Goal: Contribute content: Contribute content

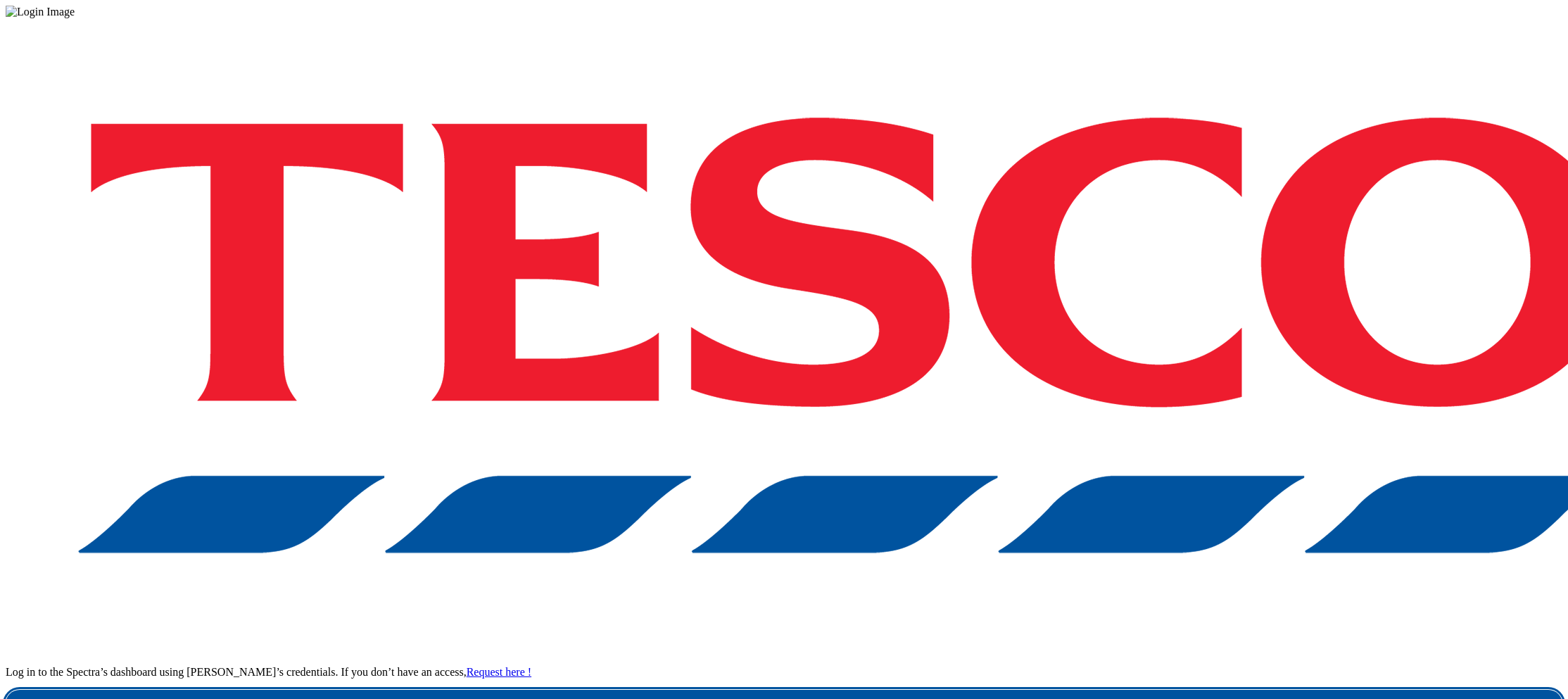
click at [1181, 690] on link "Login" at bounding box center [784, 704] width 1557 height 28
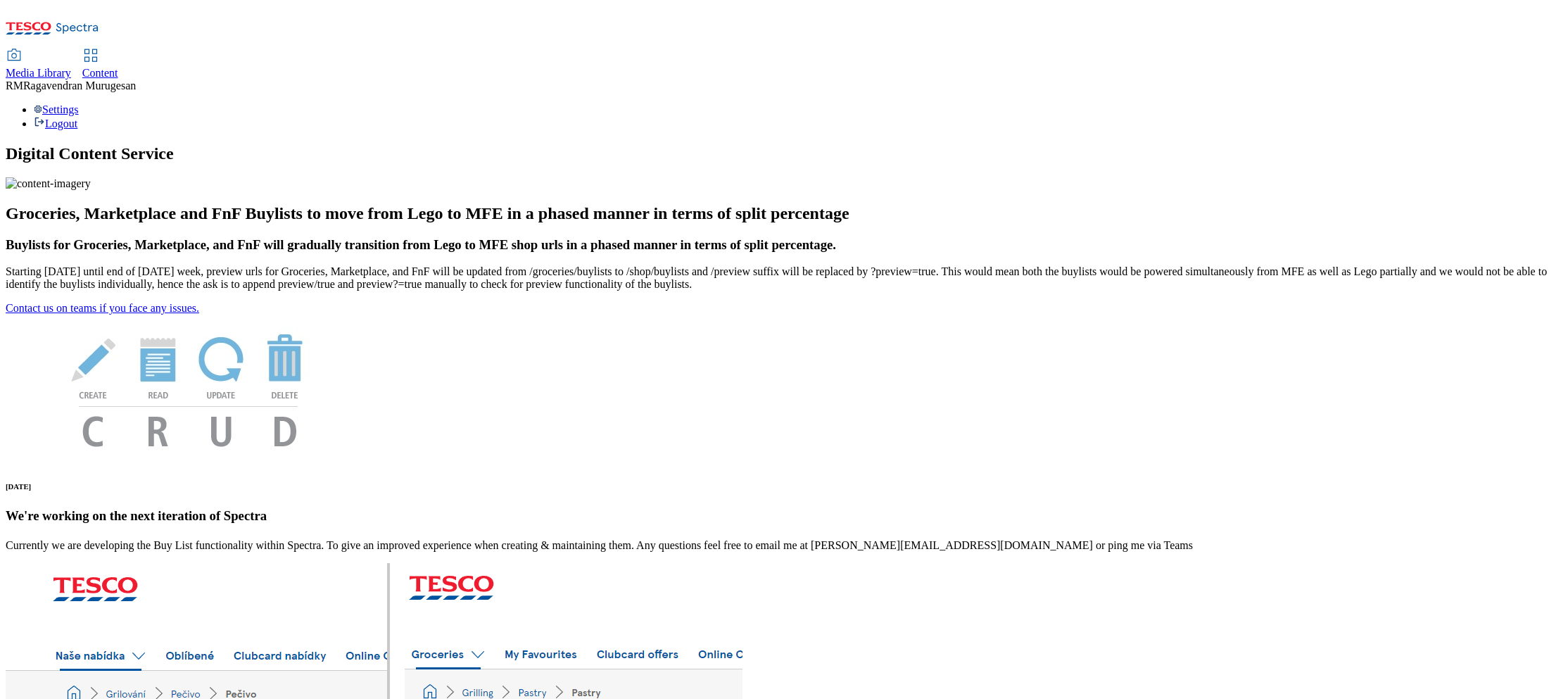
click at [71, 67] on span "Media Library" at bounding box center [38, 72] width 66 height 12
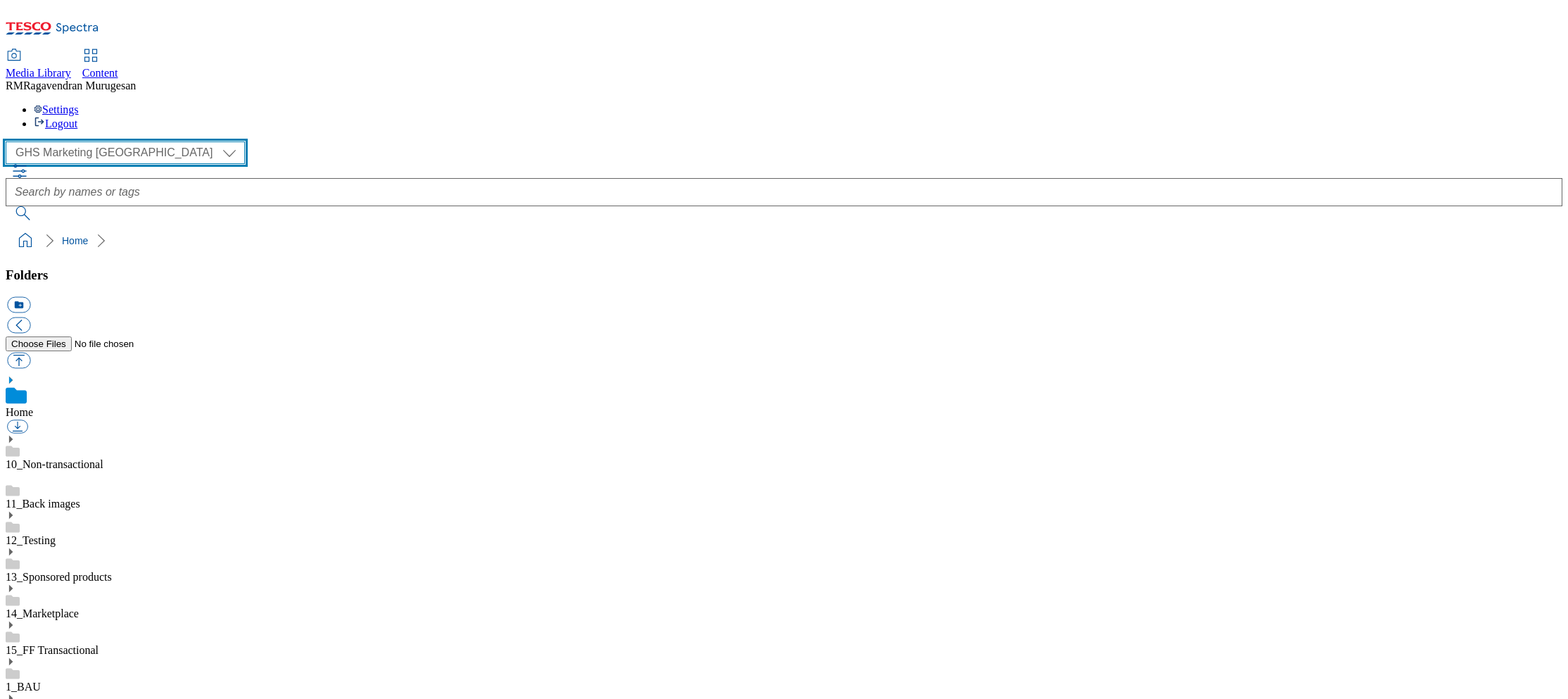
click at [133, 142] on select "GHS Marketing UK iGHS Marketing CE MCA CZ MCA HU MCA SK" at bounding box center [125, 153] width 239 height 22
select select "flare-ighs-ce-mktg"
click at [10, 142] on select "GHS Marketing UK iGHS Marketing CE MCA CZ MCA HU MCA SK" at bounding box center [125, 153] width 239 height 22
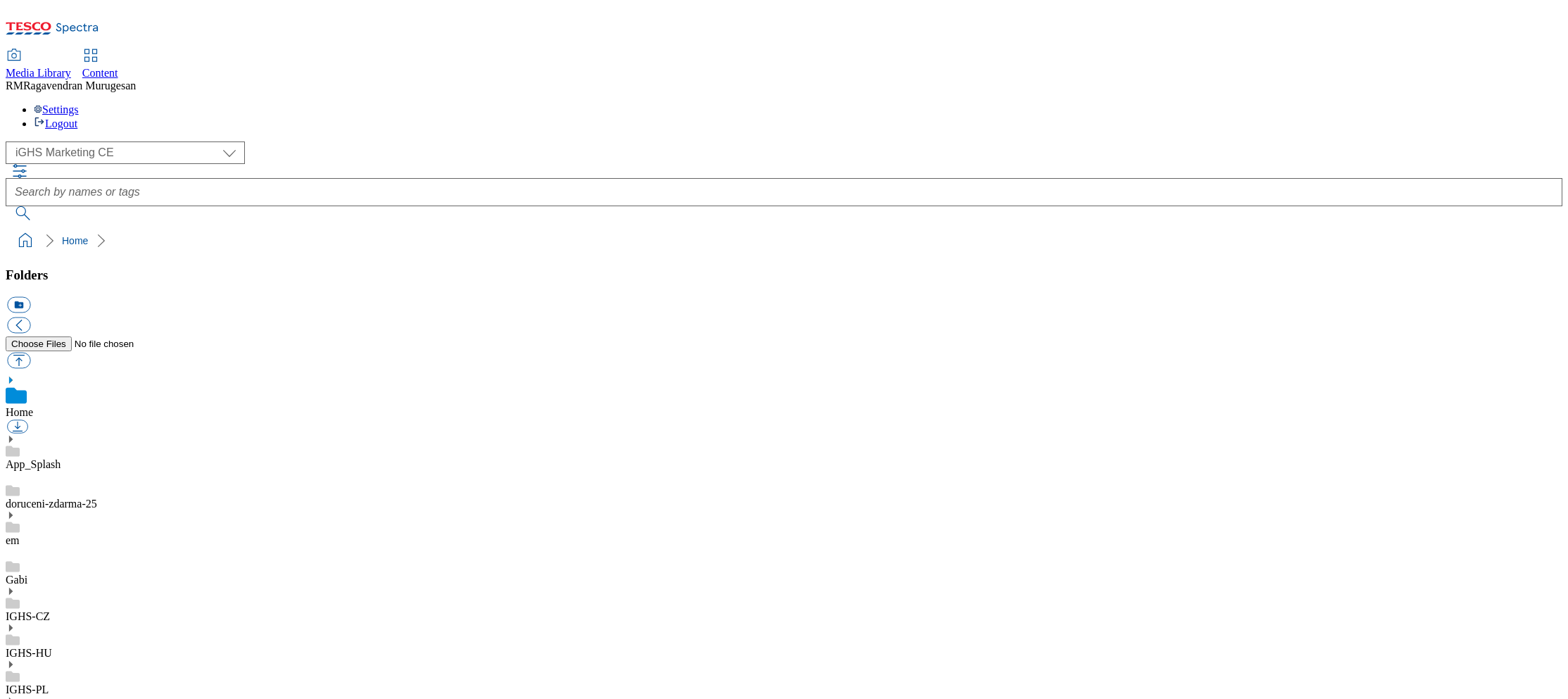
drag, startPoint x: 73, startPoint y: 387, endPoint x: 57, endPoint y: 388, distance: 16.0
click at [13, 682] on use at bounding box center [11, 686] width 4 height 7
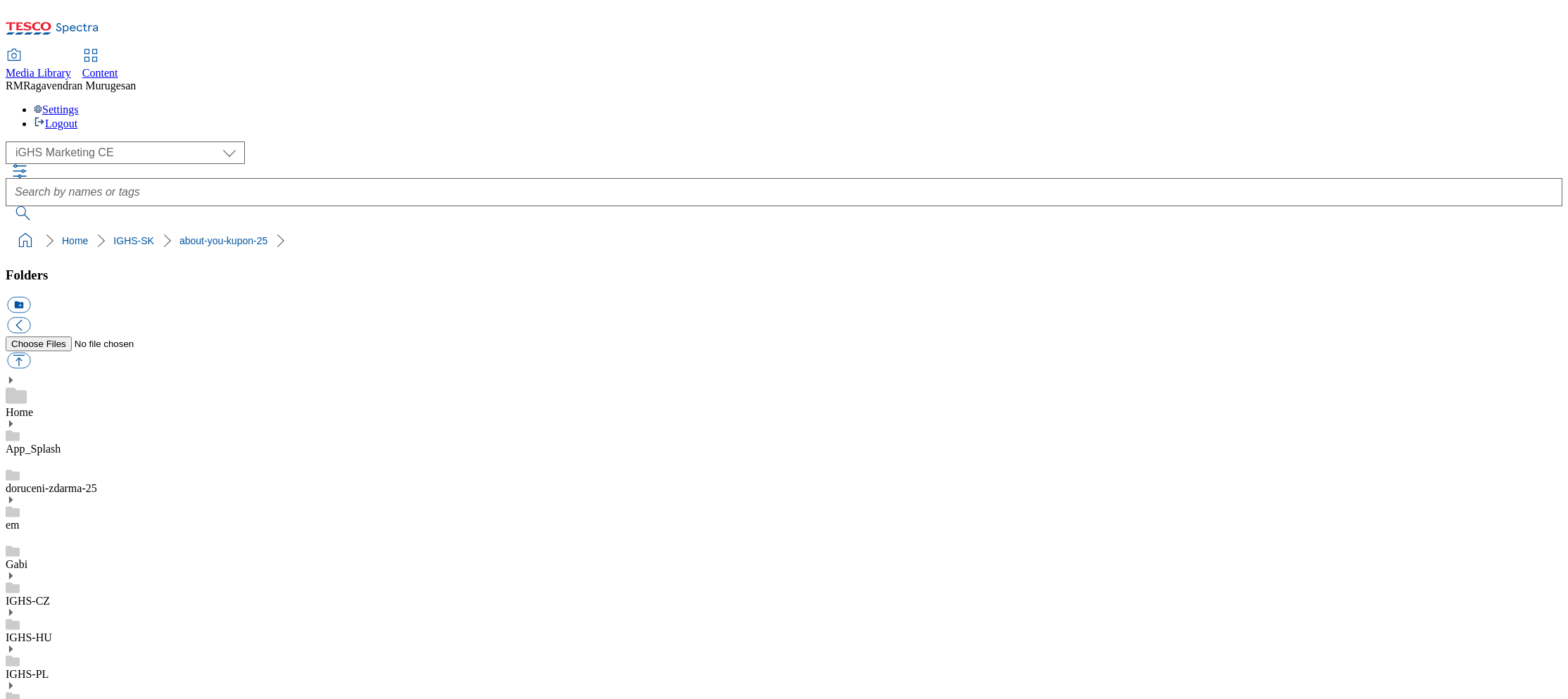
click at [164, 680] on div "IGHS-SK" at bounding box center [784, 698] width 1557 height 36
click at [412, 142] on div "( optional ) GHS Marketing UK iGHS Marketing CE MCA CZ MCA HU MCA SK iGHS Marke…" at bounding box center [784, 198] width 1557 height 113
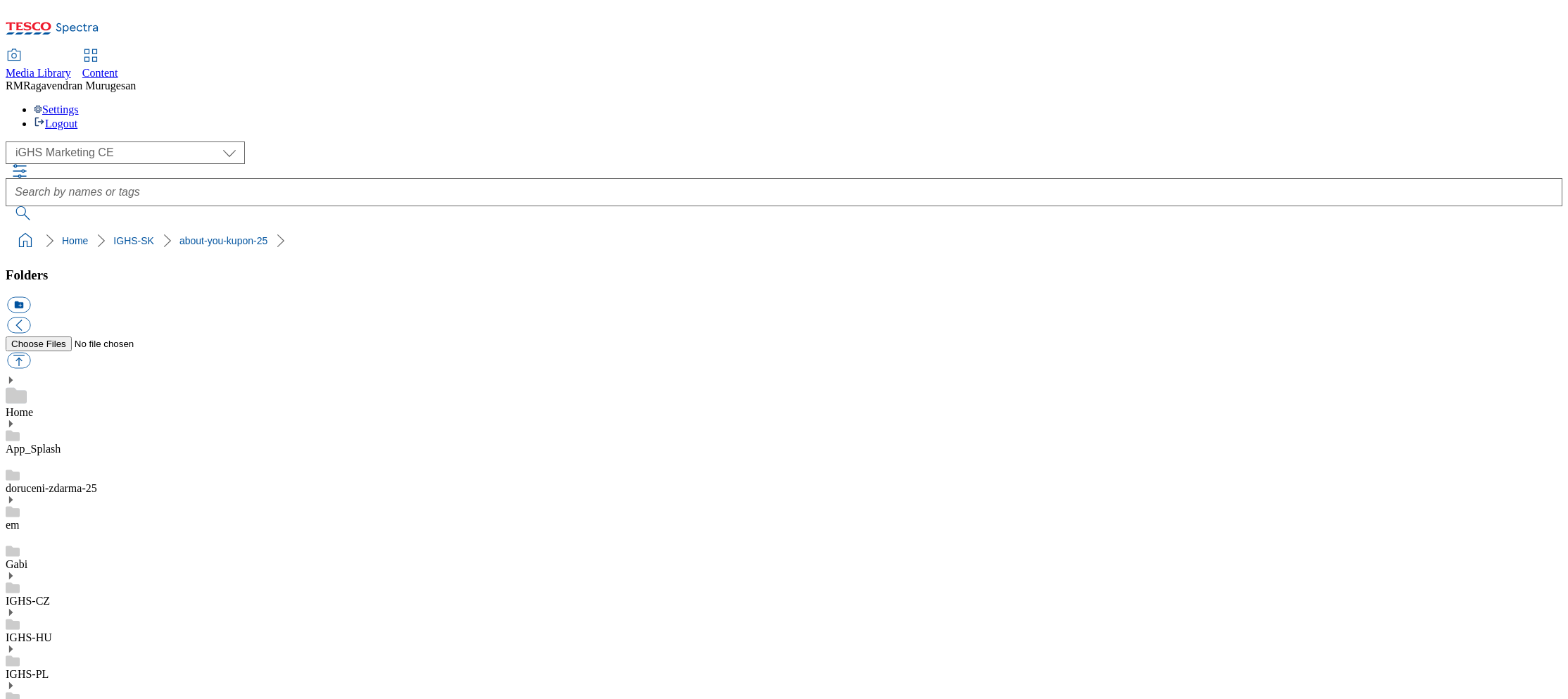
click at [130, 680] on div "IGHS-SK" at bounding box center [784, 698] width 1557 height 36
click at [31, 298] on button "icon_new_folder" at bounding box center [19, 305] width 23 height 16
paste input "jesen-plna-inspiracii"
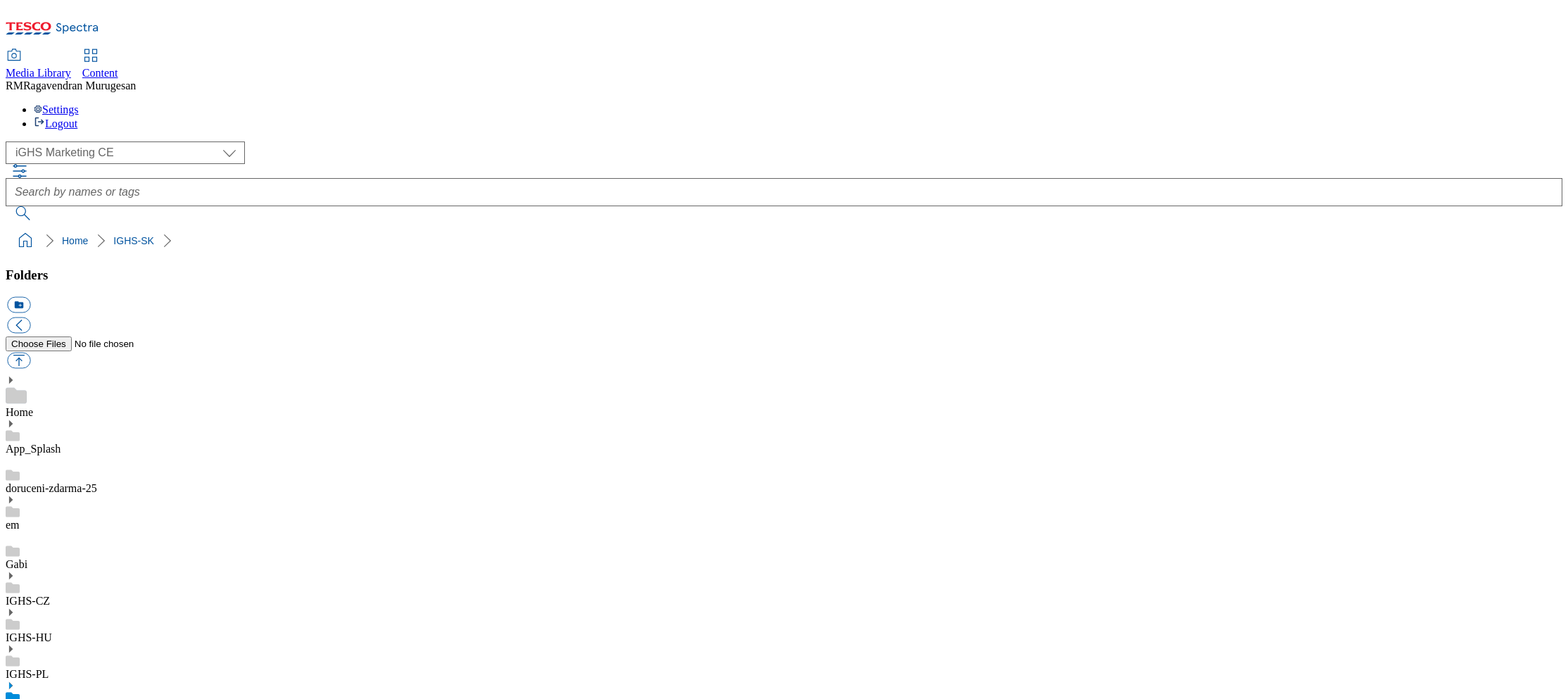
type input "jesen-plna-inspiracii_25"
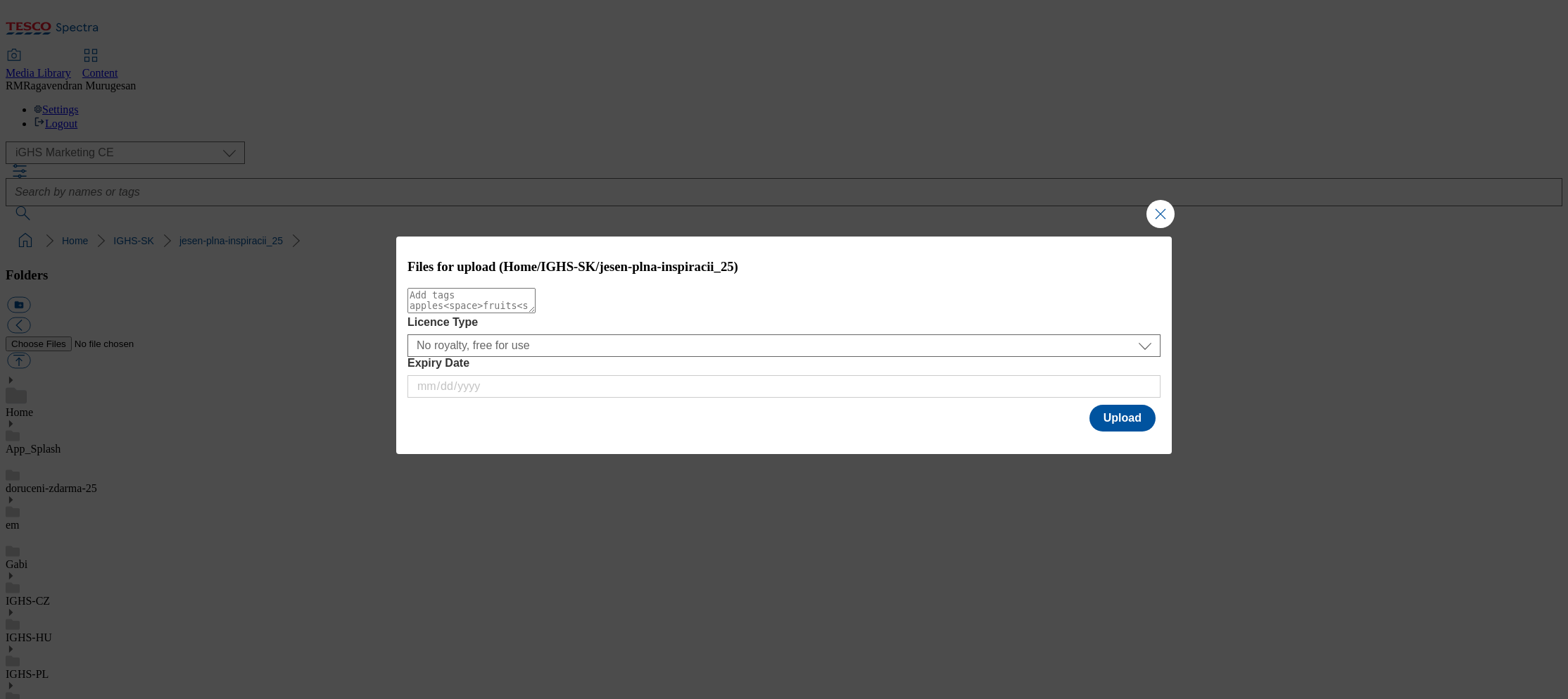
click at [536, 313] on textarea "Modal" at bounding box center [472, 300] width 128 height 25
paste textarea "Frightful_fun"
type textarea "Frightful_fun"
click at [1114, 422] on button "Upload" at bounding box center [1122, 418] width 66 height 27
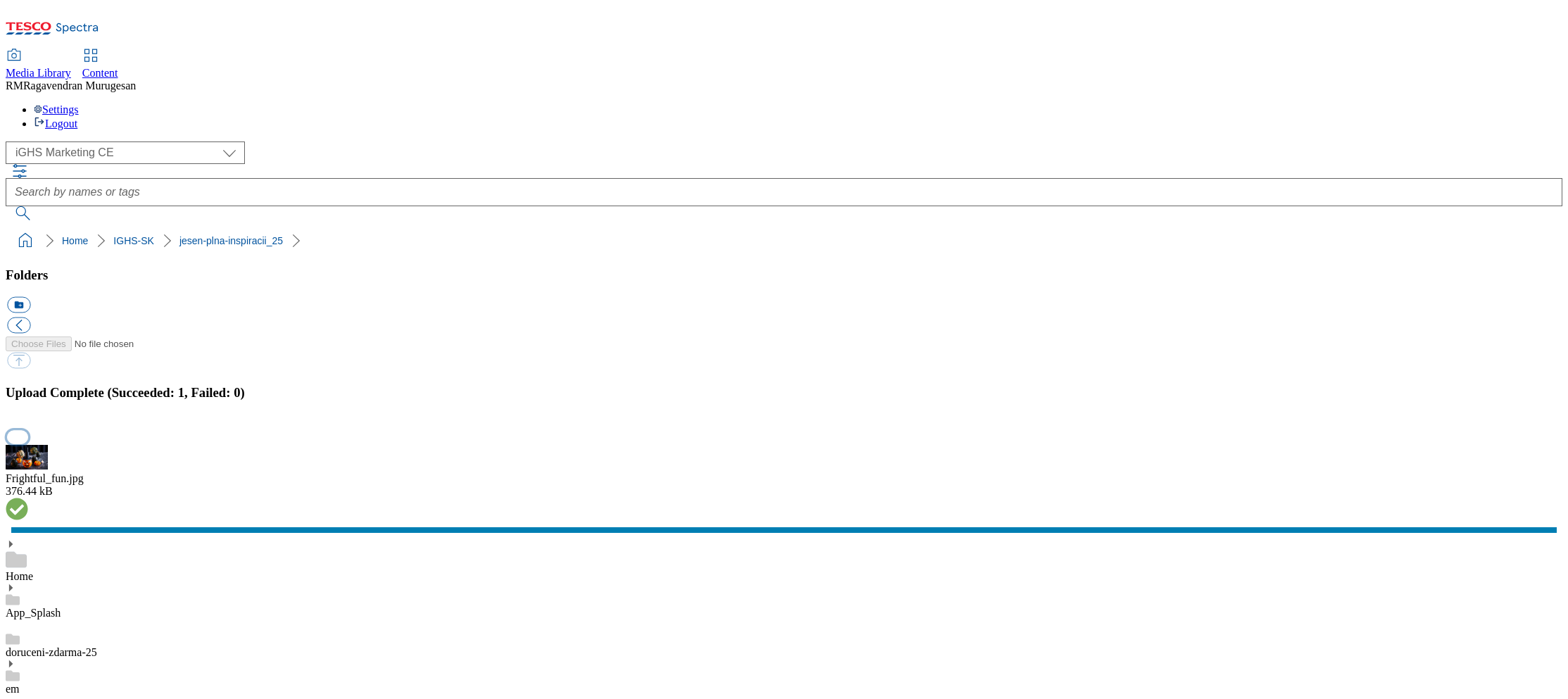
click at [28, 430] on button "button" at bounding box center [18, 437] width 21 height 13
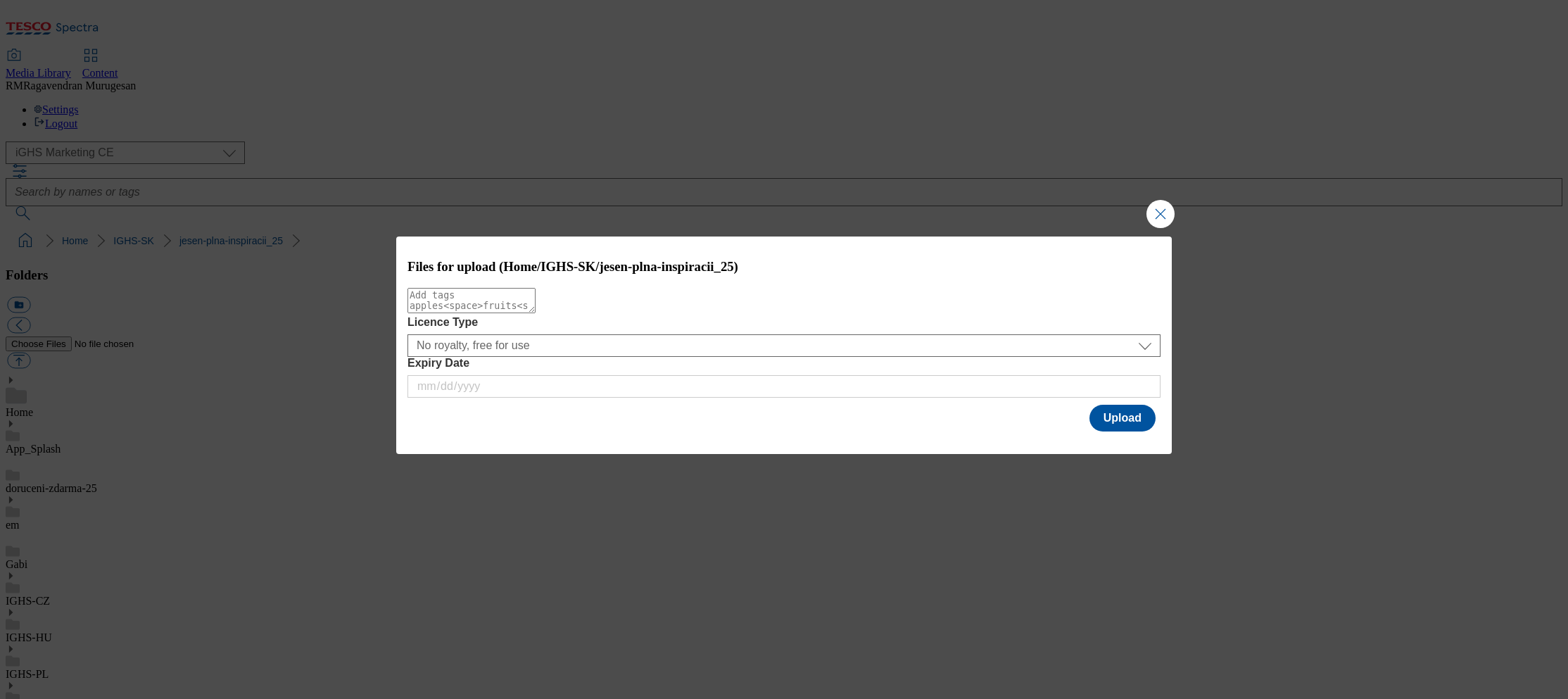
click at [536, 301] on textarea "Modal" at bounding box center [472, 300] width 128 height 25
drag, startPoint x: 602, startPoint y: 268, endPoint x: 674, endPoint y: 267, distance: 72.0
click at [674, 267] on h3 "Files for upload (Home/IGHS-SK/jesen-plna-inspiracii_25)" at bounding box center [784, 266] width 753 height 16
drag, startPoint x: 698, startPoint y: 268, endPoint x: 663, endPoint y: 270, distance: 35.1
click at [698, 268] on h3 "Files for upload (Home/IGHS-SK/jesen-plna-inspiracii_25)" at bounding box center [784, 266] width 753 height 16
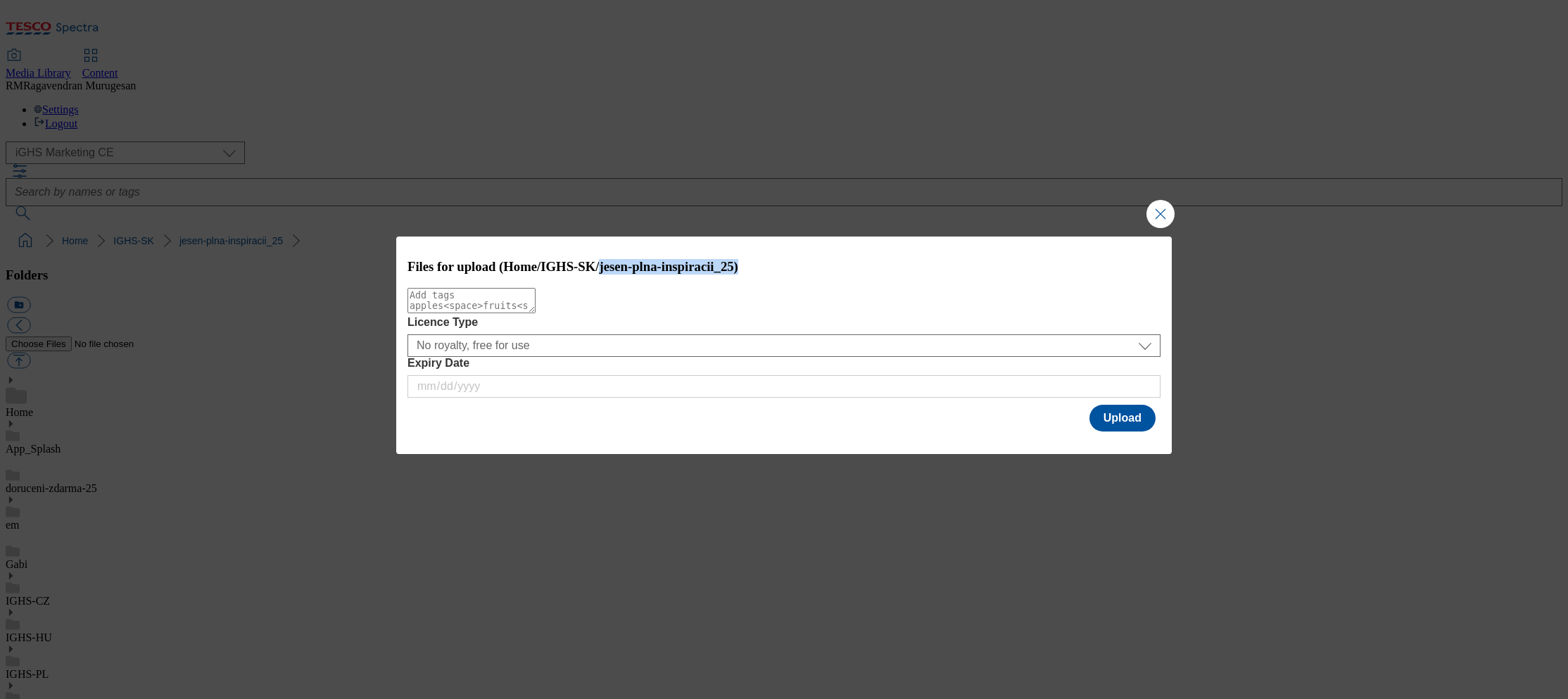
drag, startPoint x: 605, startPoint y: 266, endPoint x: 753, endPoint y: 267, distance: 148.0
click at [753, 267] on h3 "Files for upload (Home/IGHS-SK/jesen-plna-inspiracii_25)" at bounding box center [784, 266] width 753 height 16
click at [752, 269] on h3 "Files for upload (Home/IGHS-SK/jesen-plna-inspiracii_25)" at bounding box center [784, 266] width 753 height 16
copy h3 "jesen-plna-inspiracii_25"
click at [536, 311] on textarea "Modal" at bounding box center [472, 300] width 128 height 25
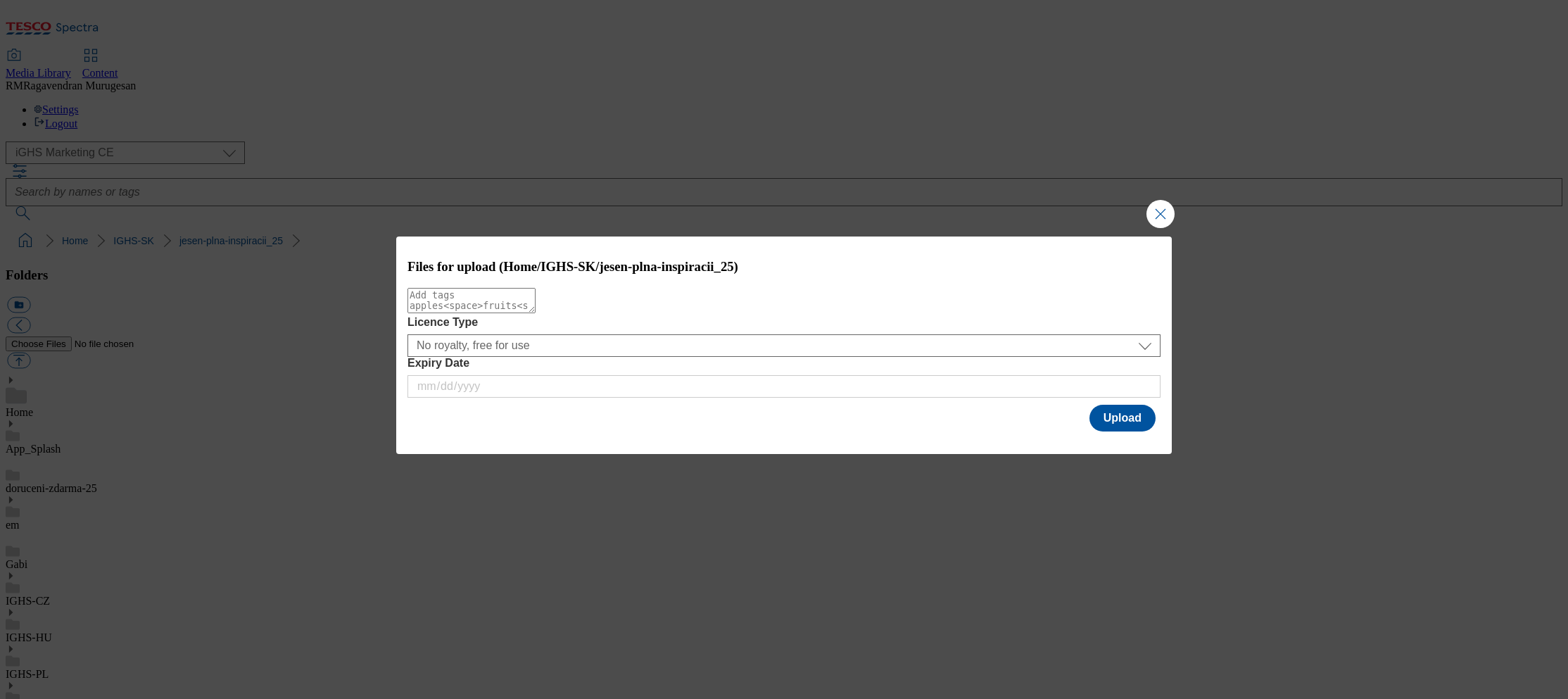
paste textarea "jesen-plna-inspiracii_25"
type textarea "jesen-plna-inspiracii_25"
click at [1122, 421] on button "Upload" at bounding box center [1122, 418] width 66 height 27
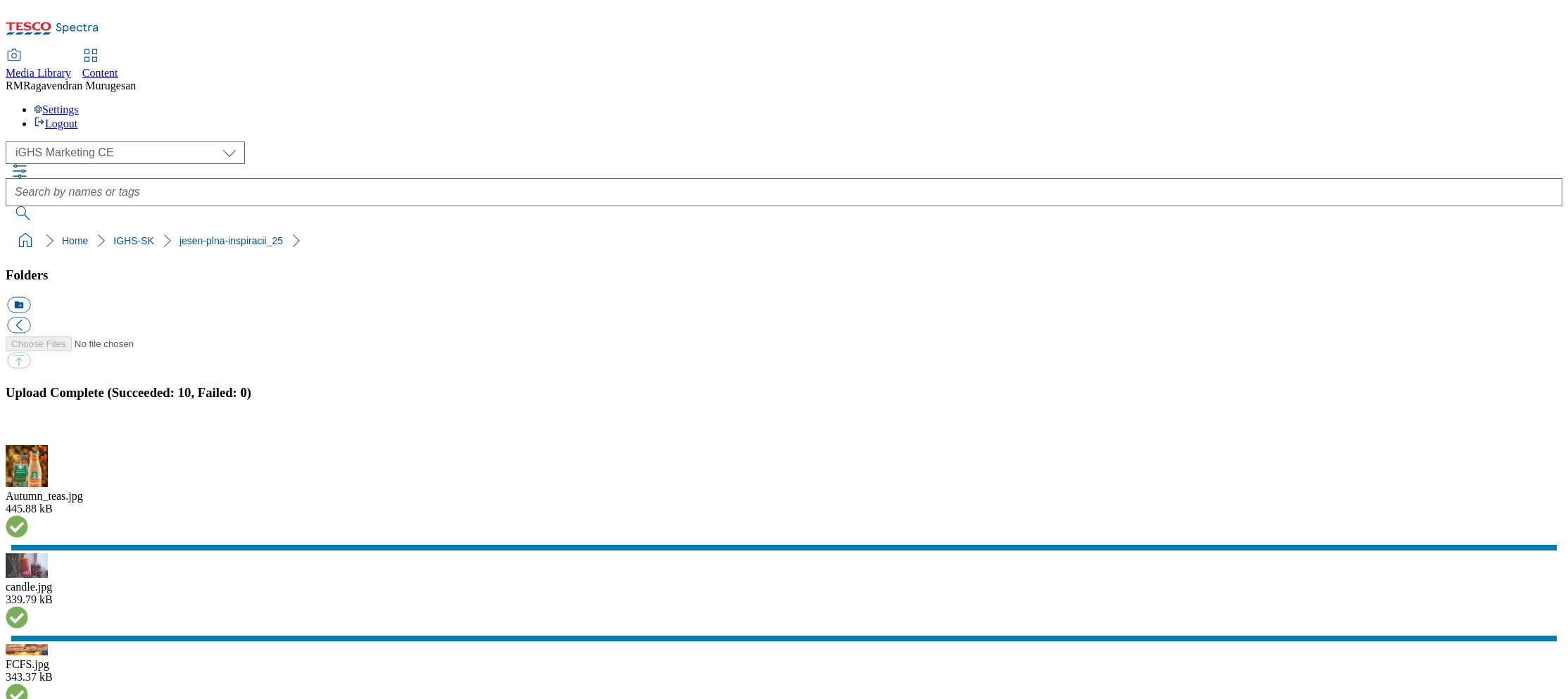
click at [1038, 227] on ol "Home IGHS-[PERSON_NAME]-plna-inspiracii_25" at bounding box center [788, 240] width 1549 height 27
click at [28, 430] on button "button" at bounding box center [18, 437] width 21 height 13
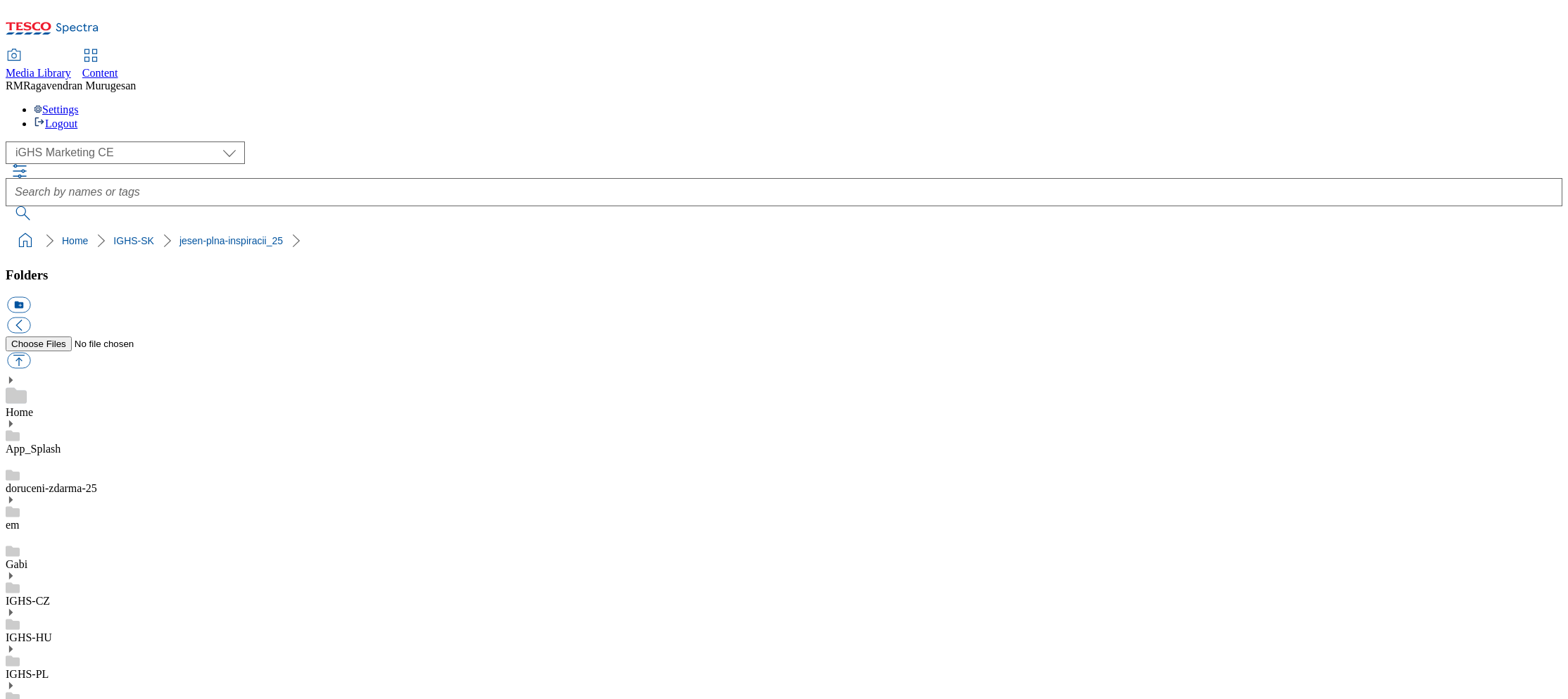
click at [1022, 227] on ol "Home IGHS-[PERSON_NAME]-plna-inspiracii_25" at bounding box center [788, 240] width 1549 height 27
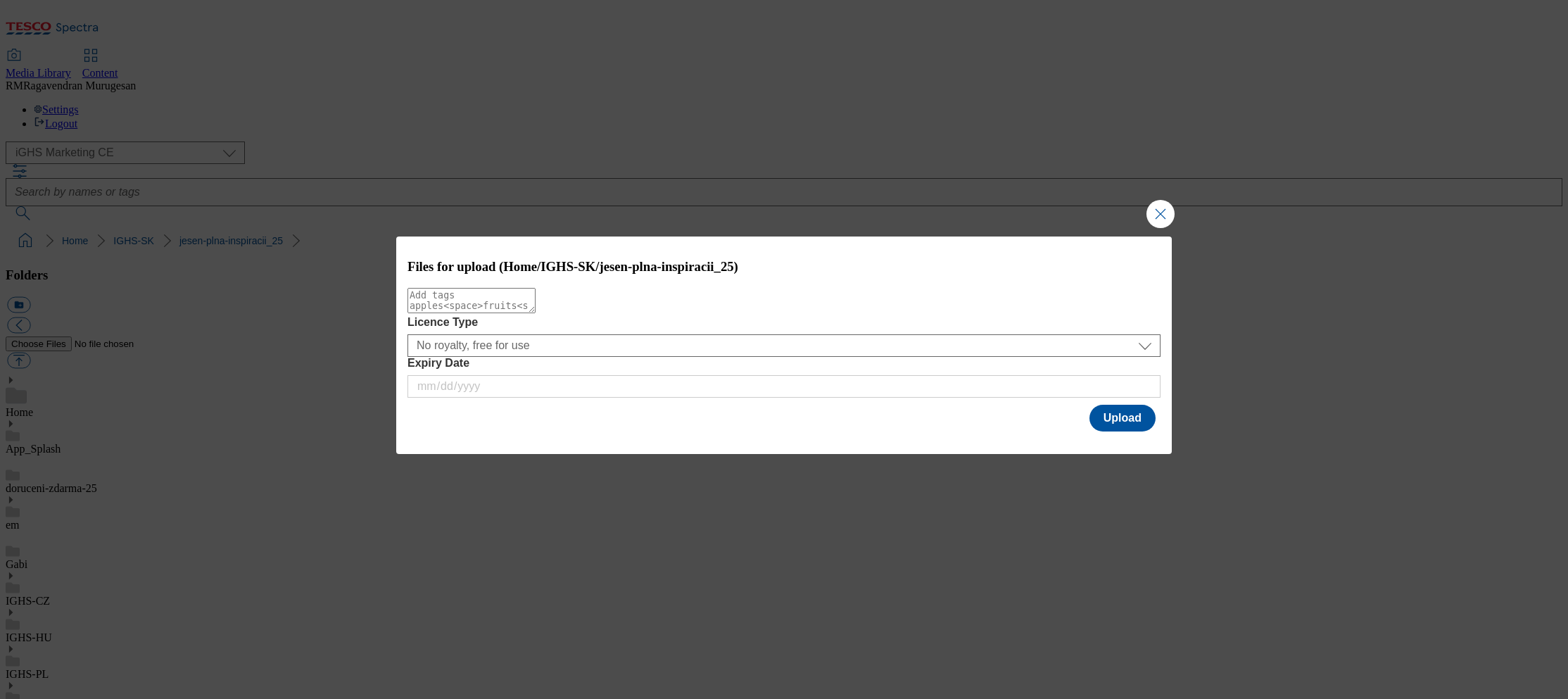
click at [536, 305] on textarea "Modal" at bounding box center [472, 300] width 128 height 25
paste textarea "Flowers"
type textarea "Flowers"
click at [1130, 420] on button "Upload" at bounding box center [1122, 418] width 66 height 27
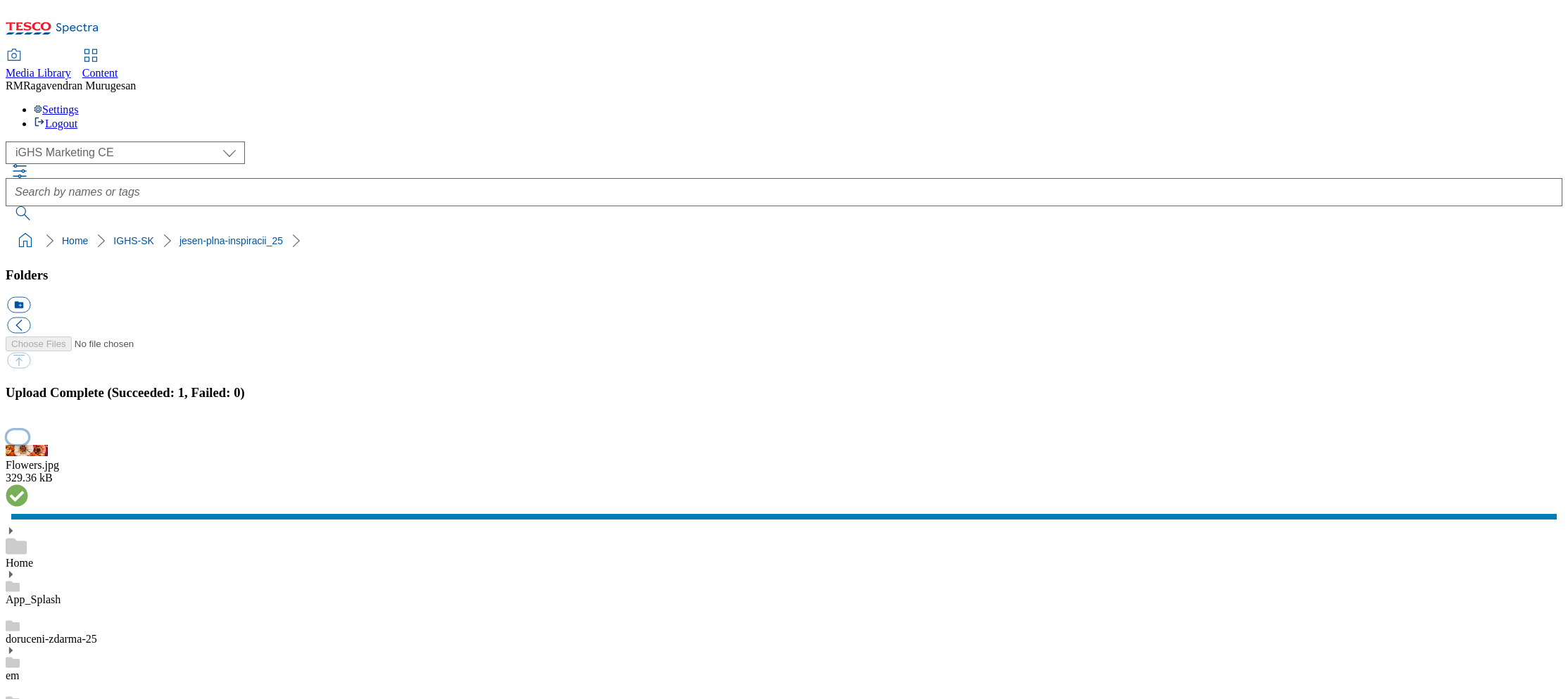
click at [28, 430] on button "button" at bounding box center [18, 437] width 21 height 13
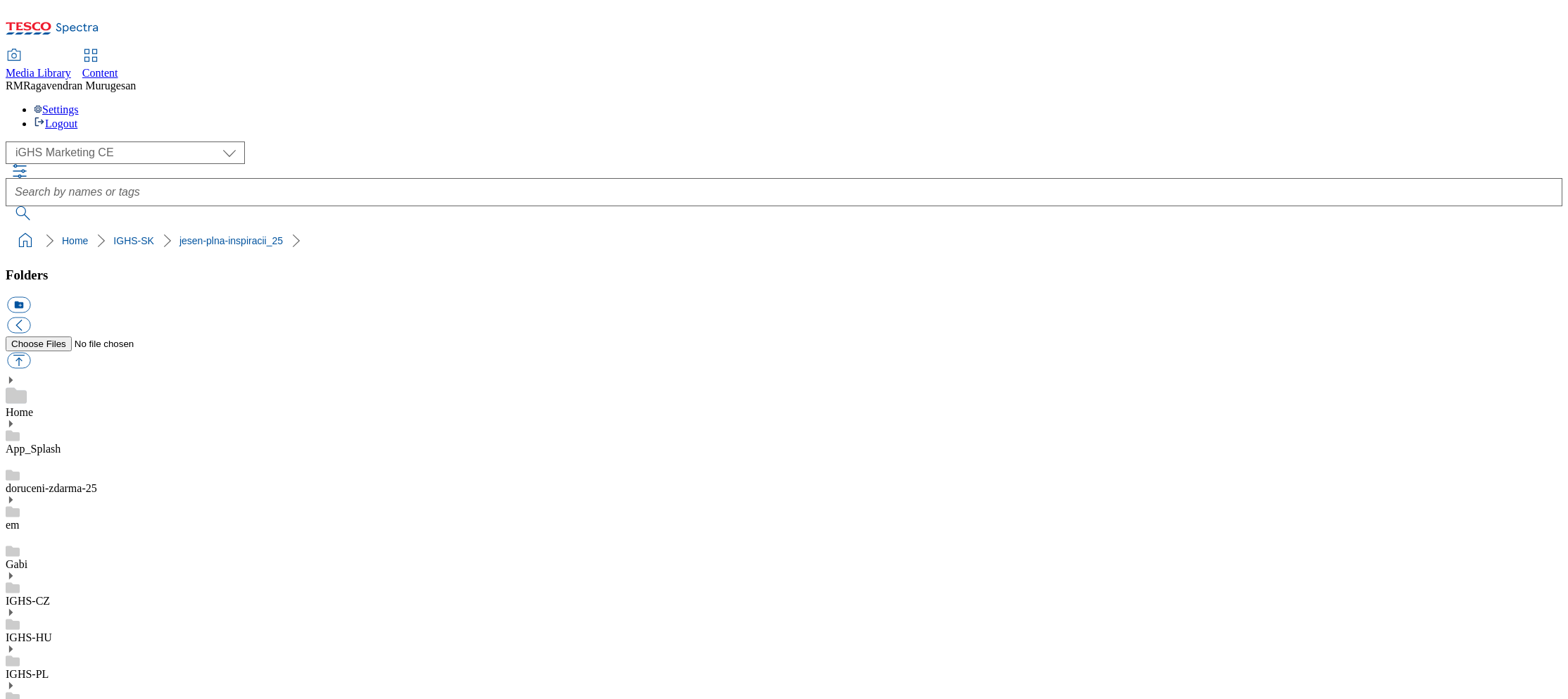
scroll to position [36, 0]
drag, startPoint x: 1099, startPoint y: 604, endPoint x: 1117, endPoint y: 587, distance: 24.8
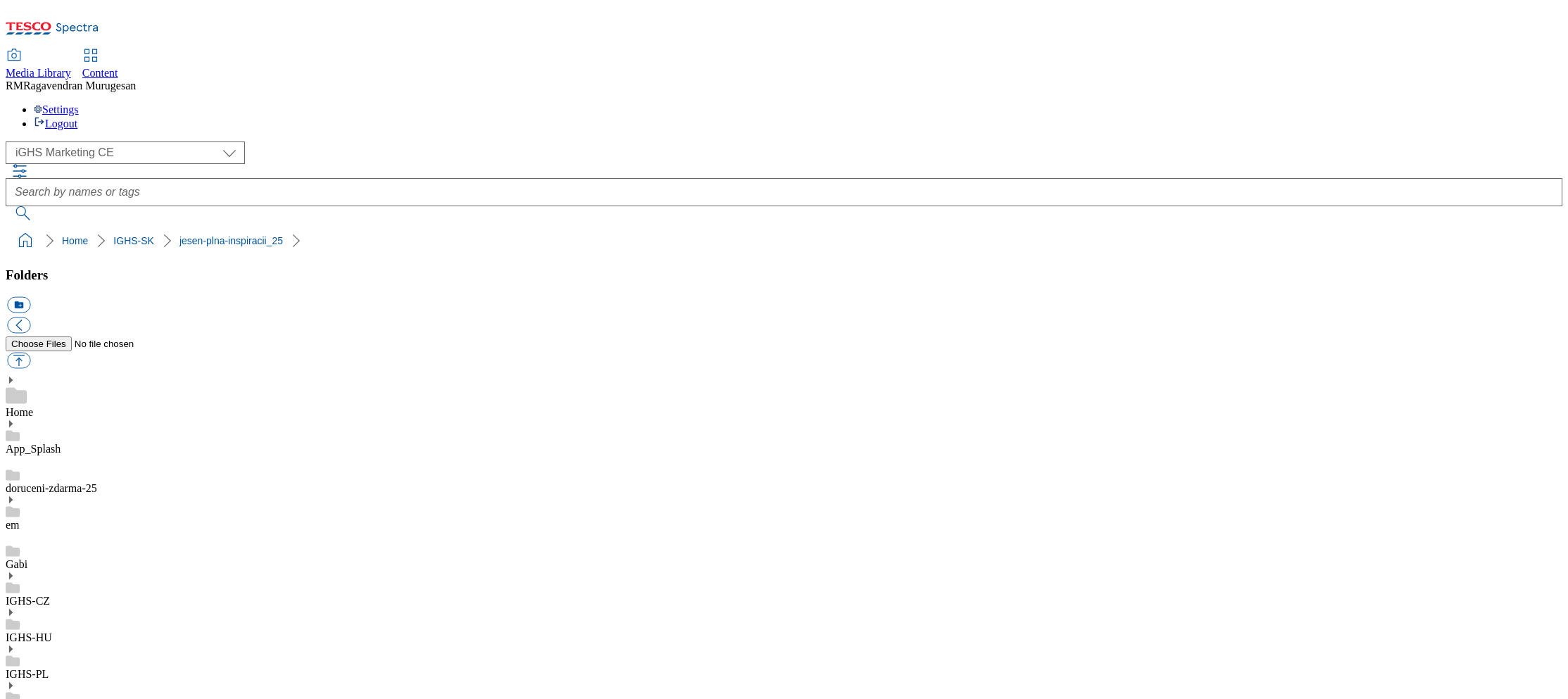
scroll to position [35, 0]
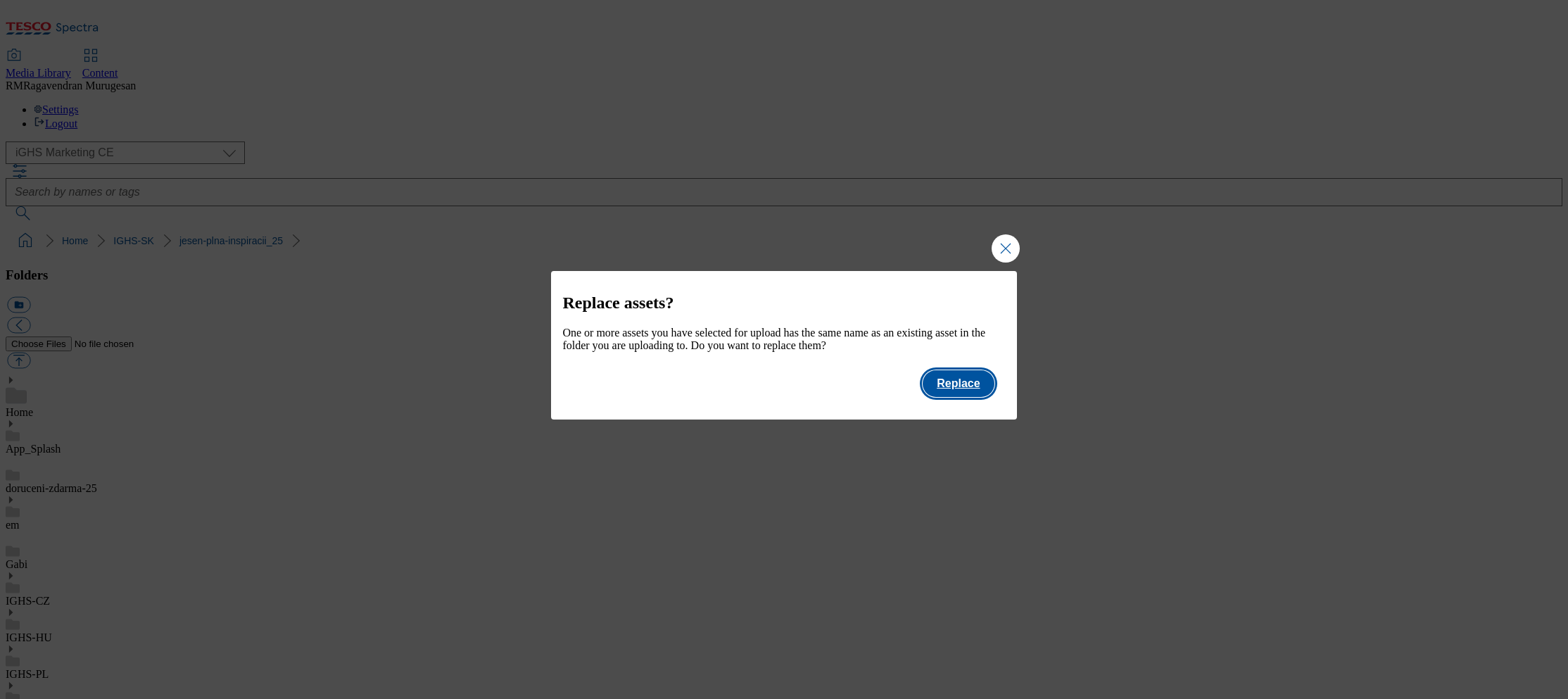
click at [962, 397] on button "Replace" at bounding box center [958, 383] width 71 height 27
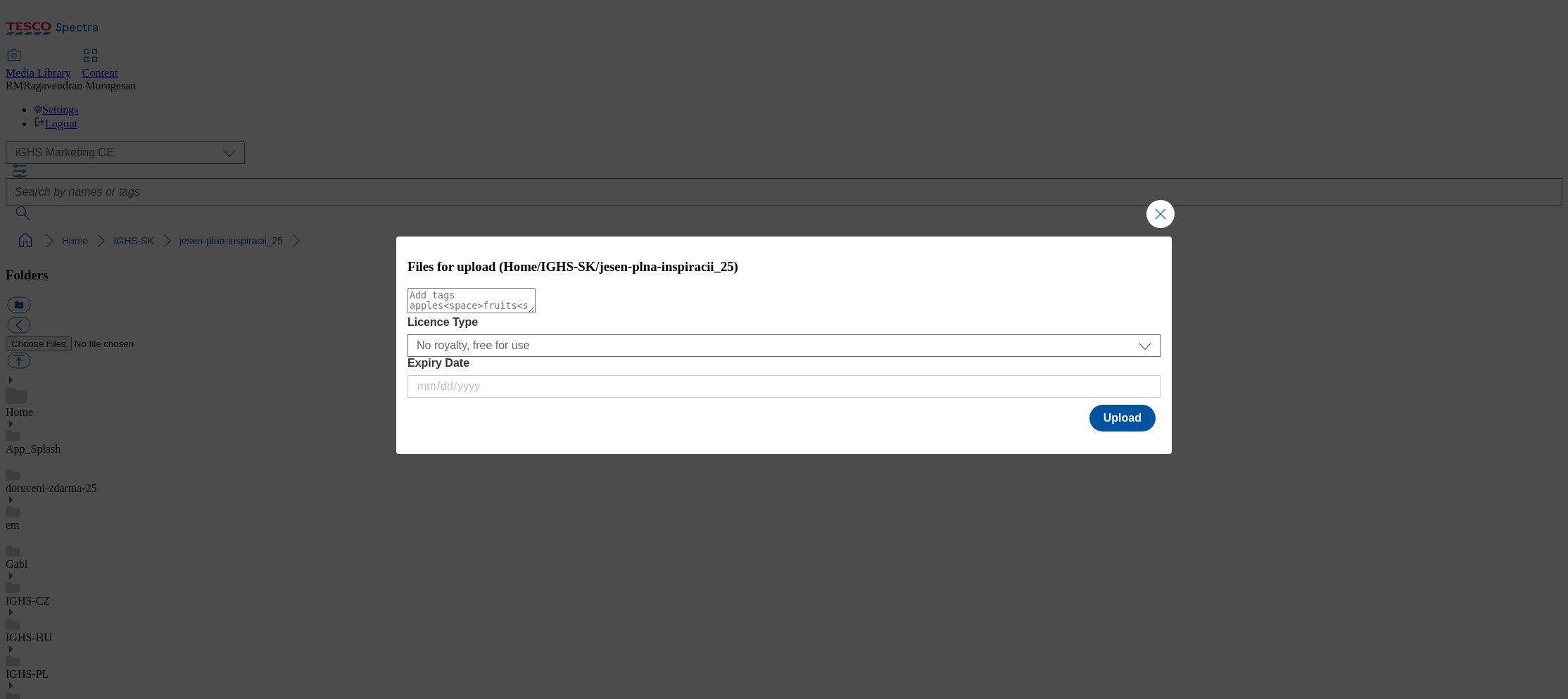
click at [458, 300] on textarea "Modal" at bounding box center [472, 300] width 128 height 25
paste textarea "Starbucks_coffee"
type textarea "Starbucks_coffee_tea"
click at [1118, 422] on button "Upload" at bounding box center [1122, 418] width 66 height 27
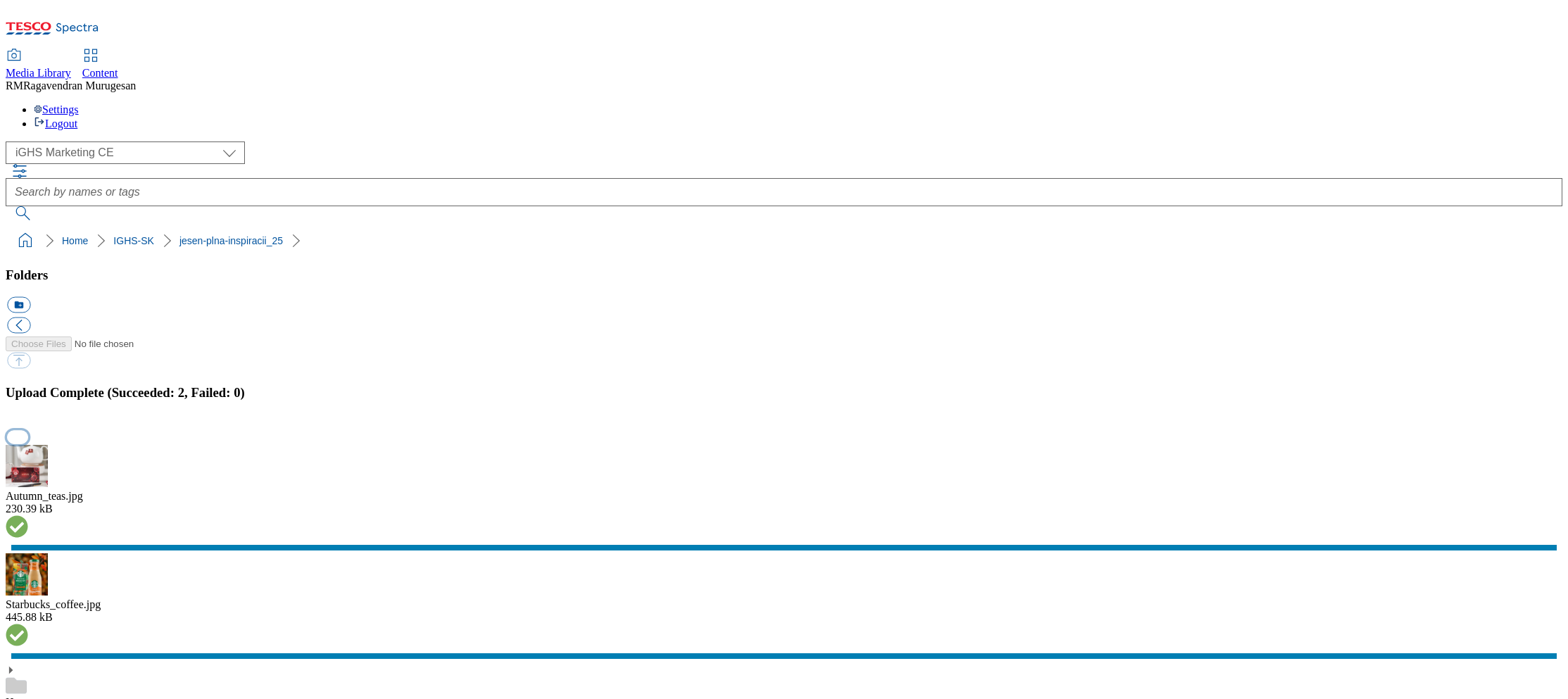
click at [28, 430] on button "button" at bounding box center [18, 437] width 21 height 13
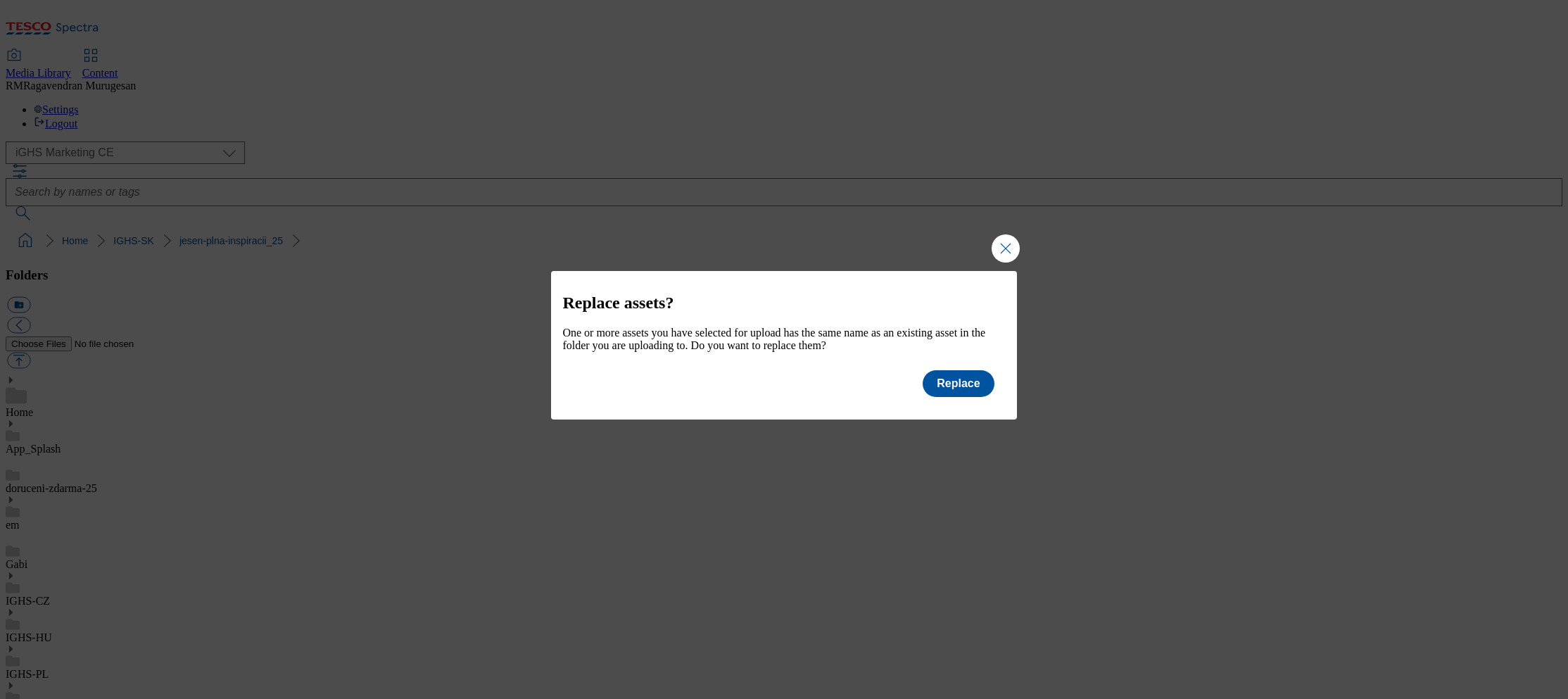
click at [745, 283] on div "Replace assets? One or more assets you have selected for upload has the same na…" at bounding box center [784, 335] width 465 height 129
click at [742, 294] on h2 "Replace assets?" at bounding box center [784, 303] width 443 height 19
click at [728, 298] on h2 "Replace assets?" at bounding box center [784, 303] width 443 height 19
click at [959, 397] on button "Replace" at bounding box center [958, 383] width 71 height 27
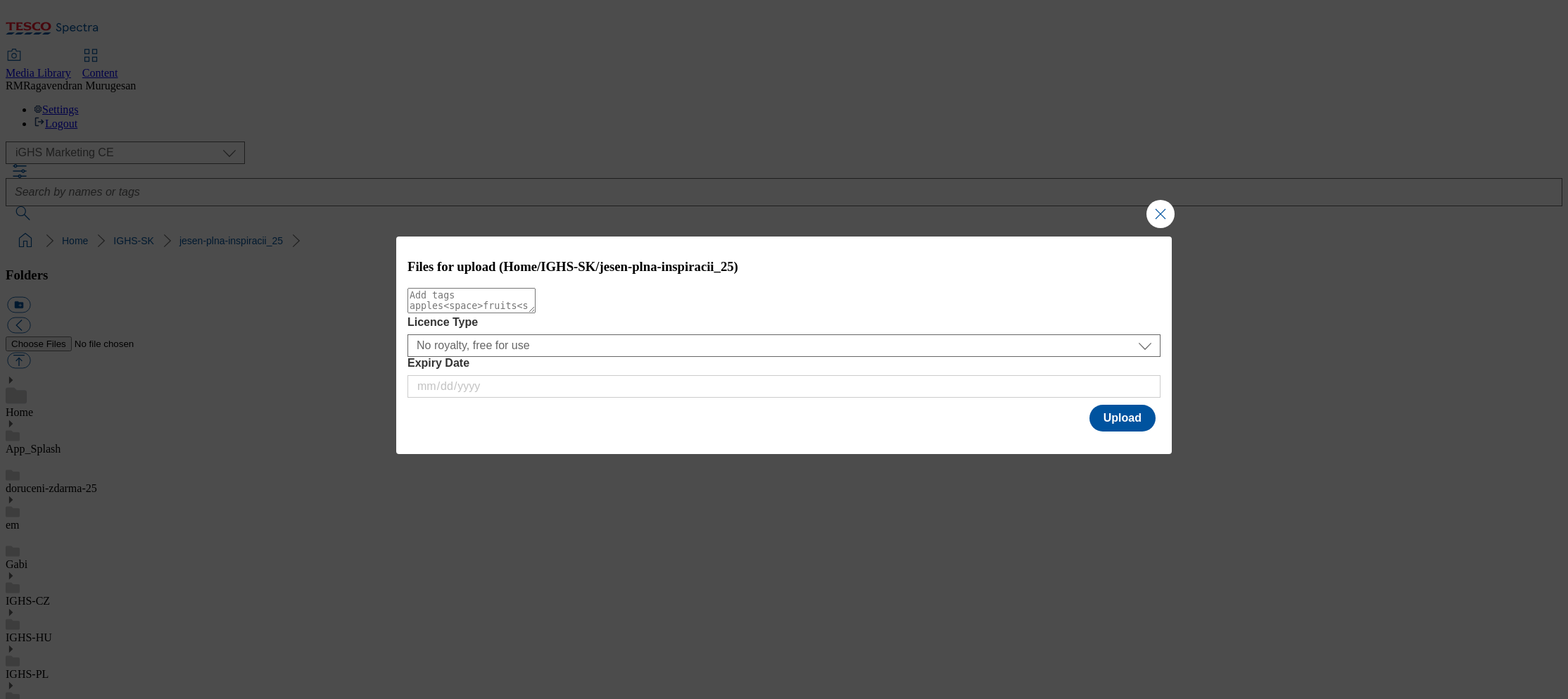
click at [536, 313] on textarea "Modal" at bounding box center [472, 300] width 128 height 25
paste textarea "Autumn_teas"
type textarea "Autumn_teas"
click at [1111, 416] on button "Upload" at bounding box center [1122, 418] width 66 height 27
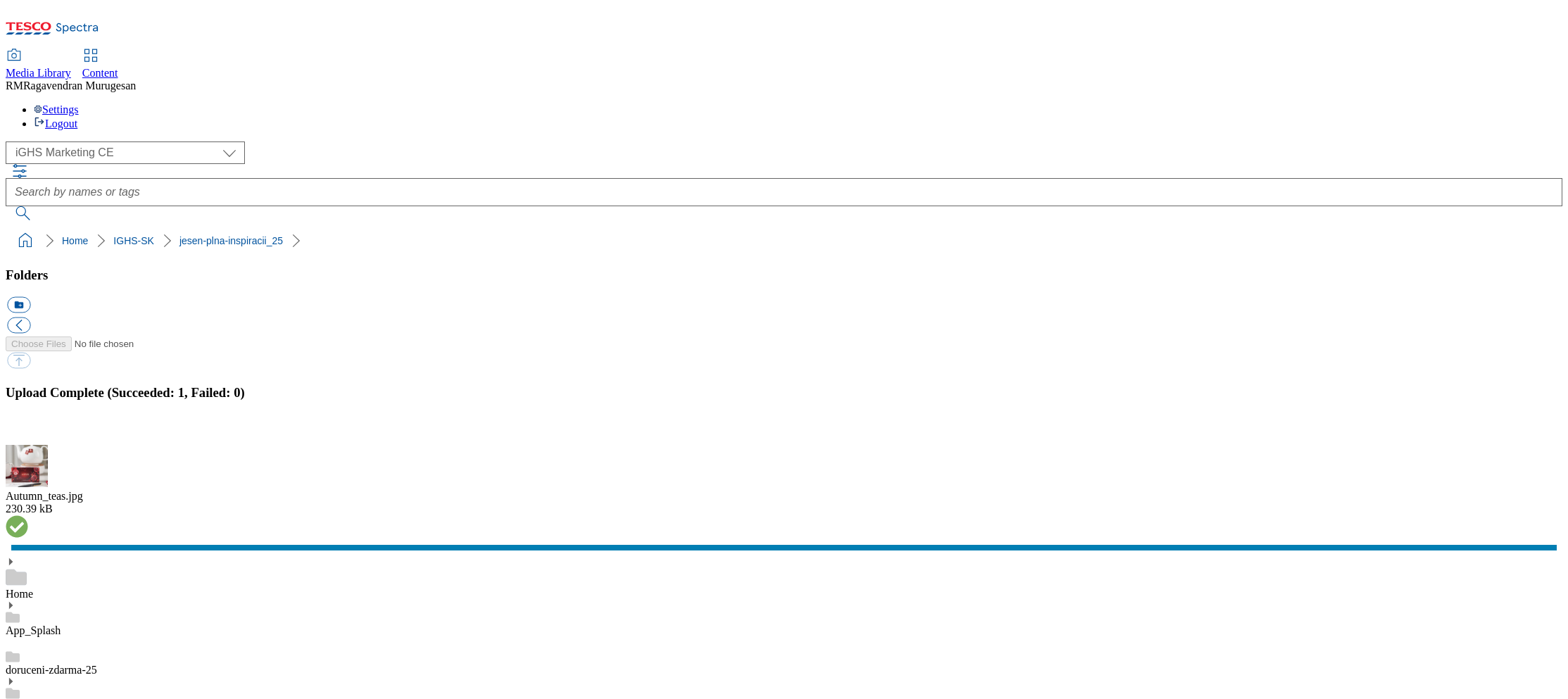
click at [28, 430] on button "button" at bounding box center [18, 437] width 21 height 13
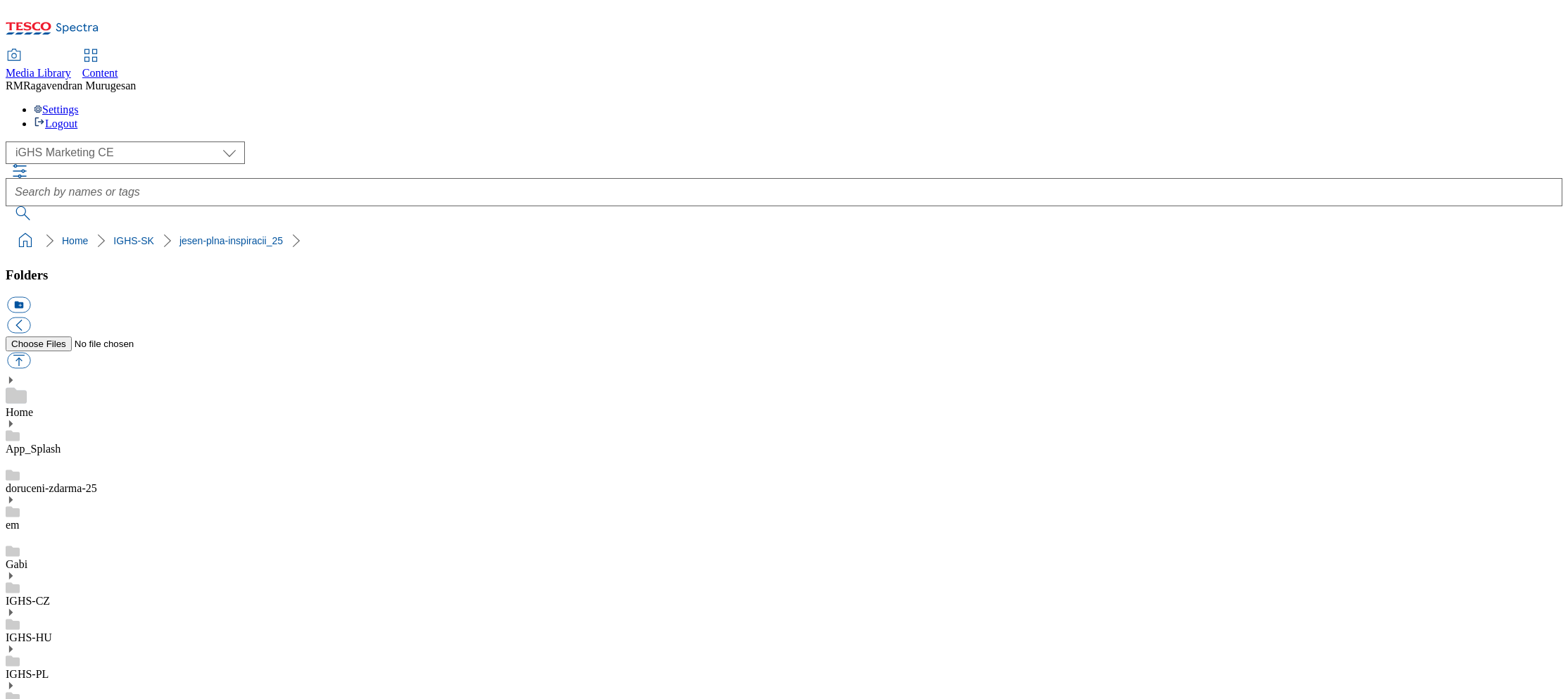
checkbox input "false"
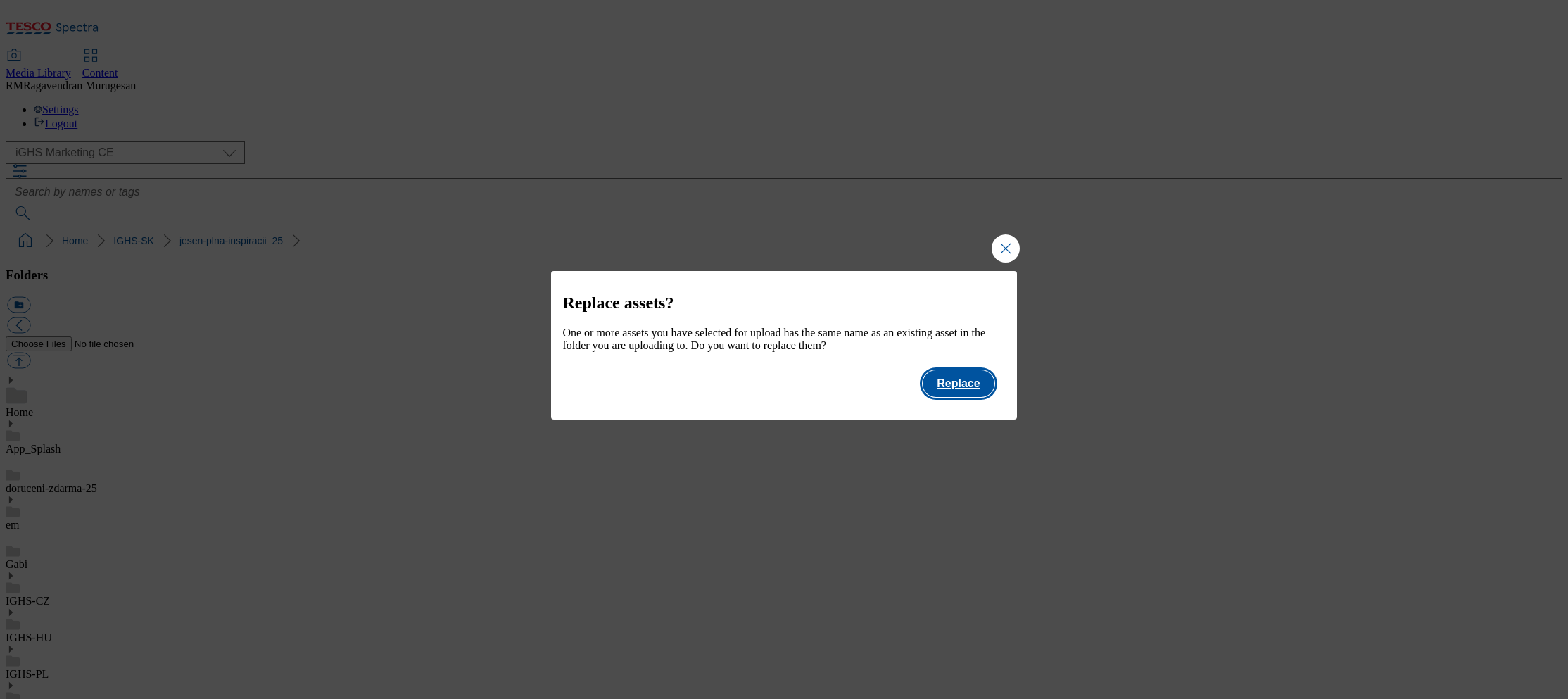
click at [958, 397] on button "Replace" at bounding box center [958, 383] width 71 height 27
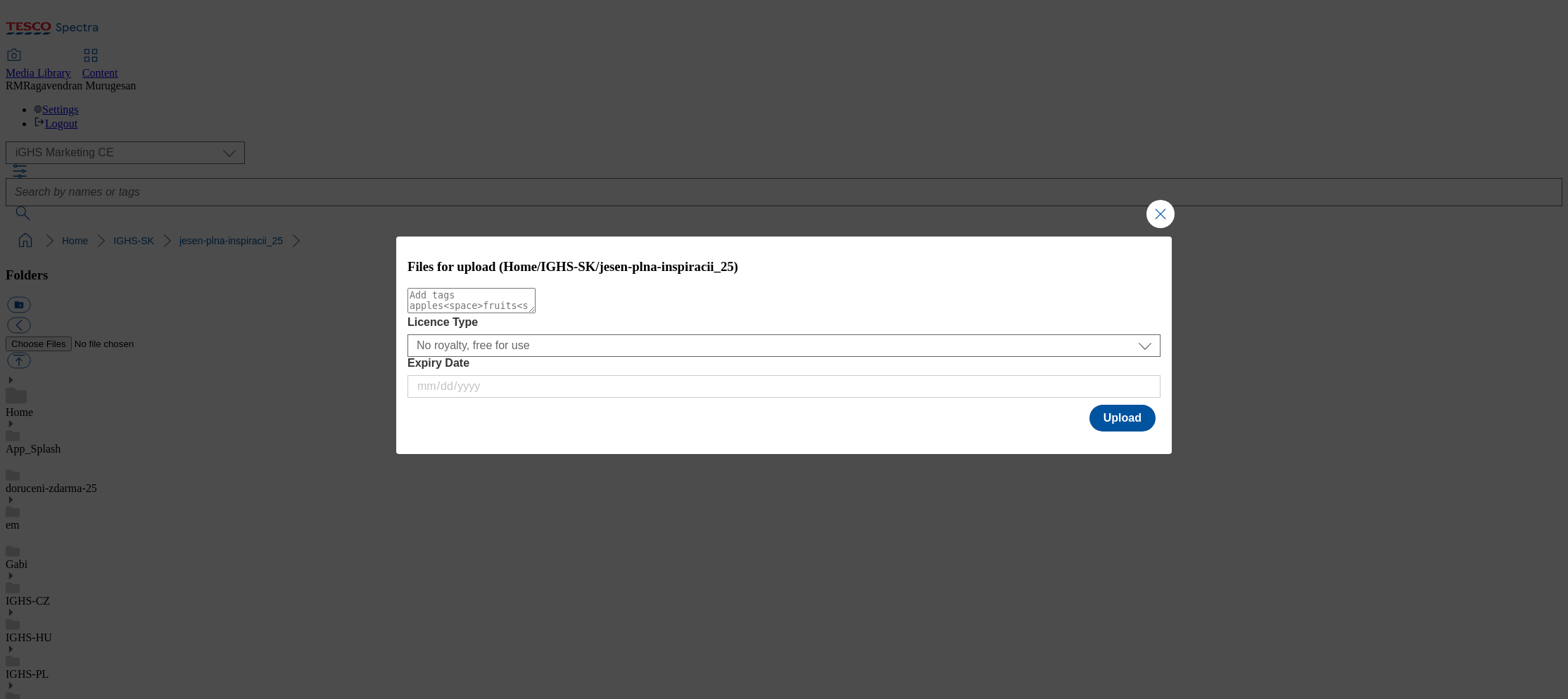
click at [536, 308] on textarea "Modal" at bounding box center [472, 300] width 128 height 25
paste textarea "Starbucks_coffee"
type textarea "Starbucks_coffee"
click at [1125, 427] on button "Upload" at bounding box center [1122, 418] width 66 height 27
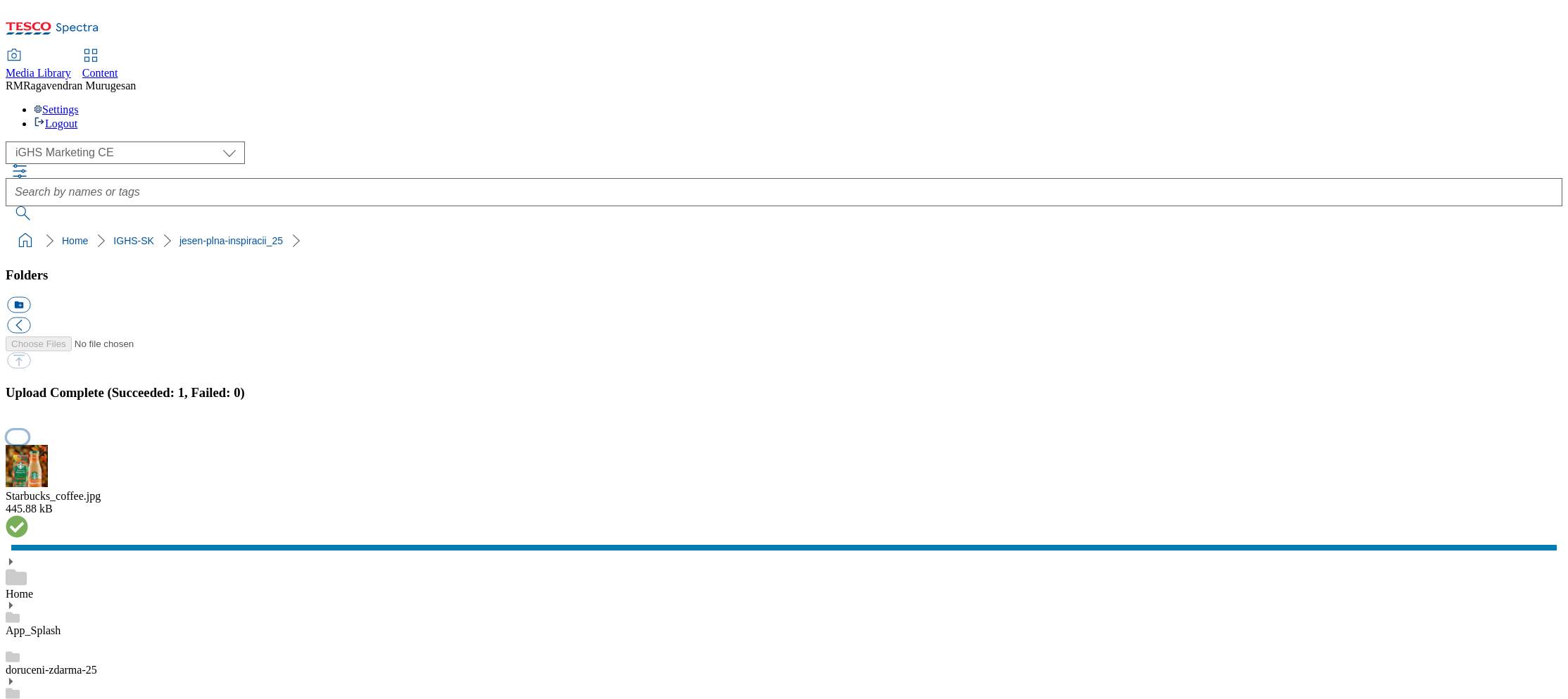
click at [28, 430] on button "button" at bounding box center [18, 437] width 21 height 13
